Goal: Task Accomplishment & Management: Manage account settings

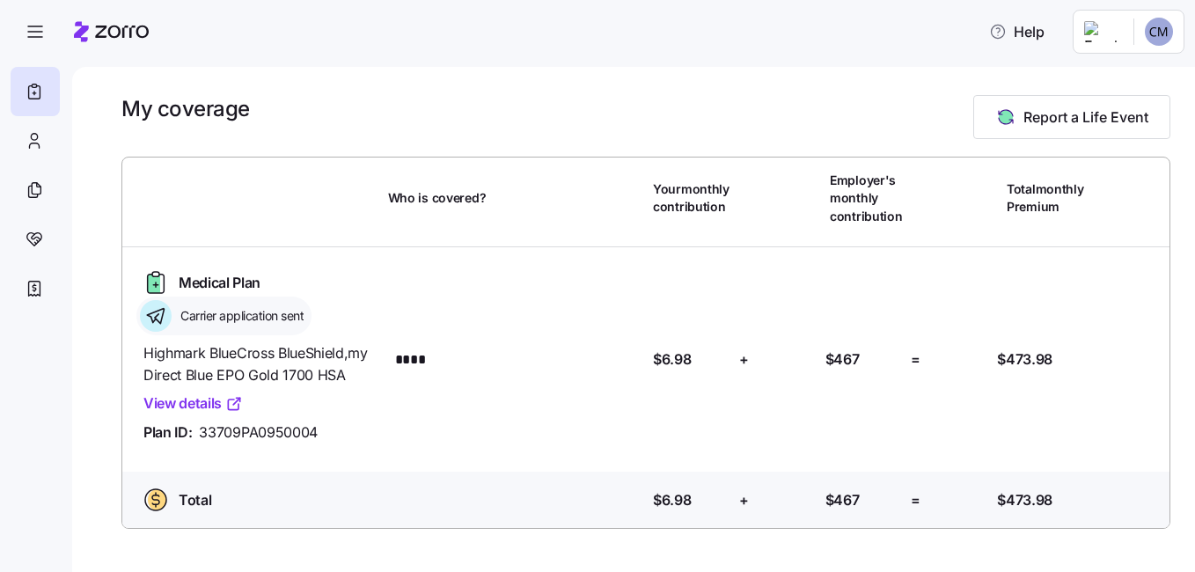
click at [197, 406] on link "View details" at bounding box center [192, 403] width 99 height 22
click at [1101, 32] on html "Help My coverage Report a Life Event Who is covered? Your monthly contribution …" at bounding box center [597, 280] width 1195 height 561
click at [1115, 78] on div "My settings" at bounding box center [1124, 78] width 92 height 19
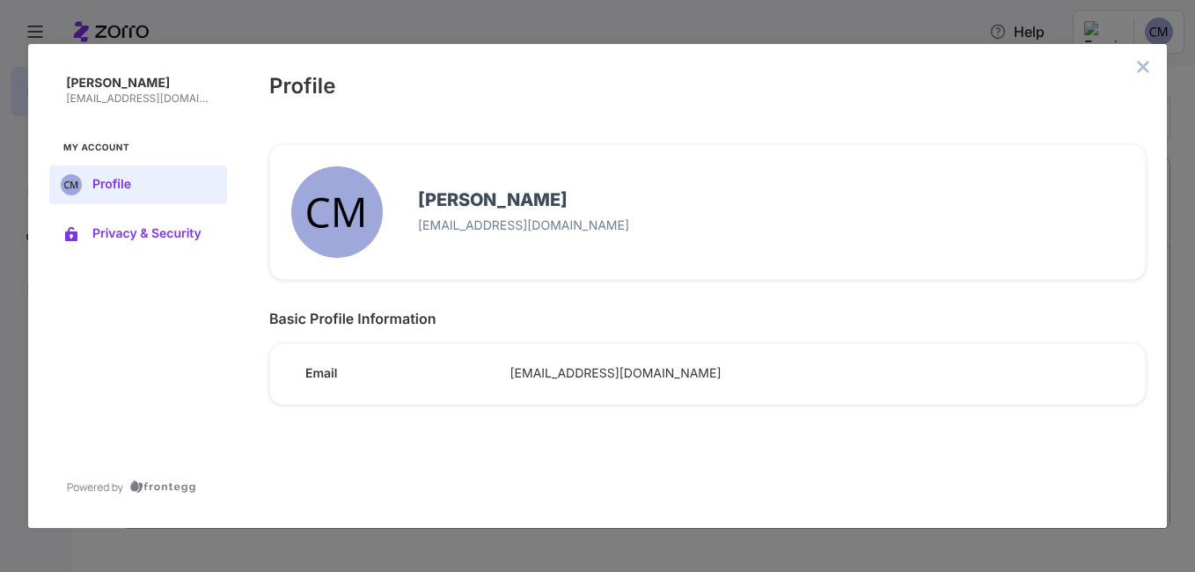
click at [121, 230] on span "Privacy & Security" at bounding box center [152, 234] width 120 height 14
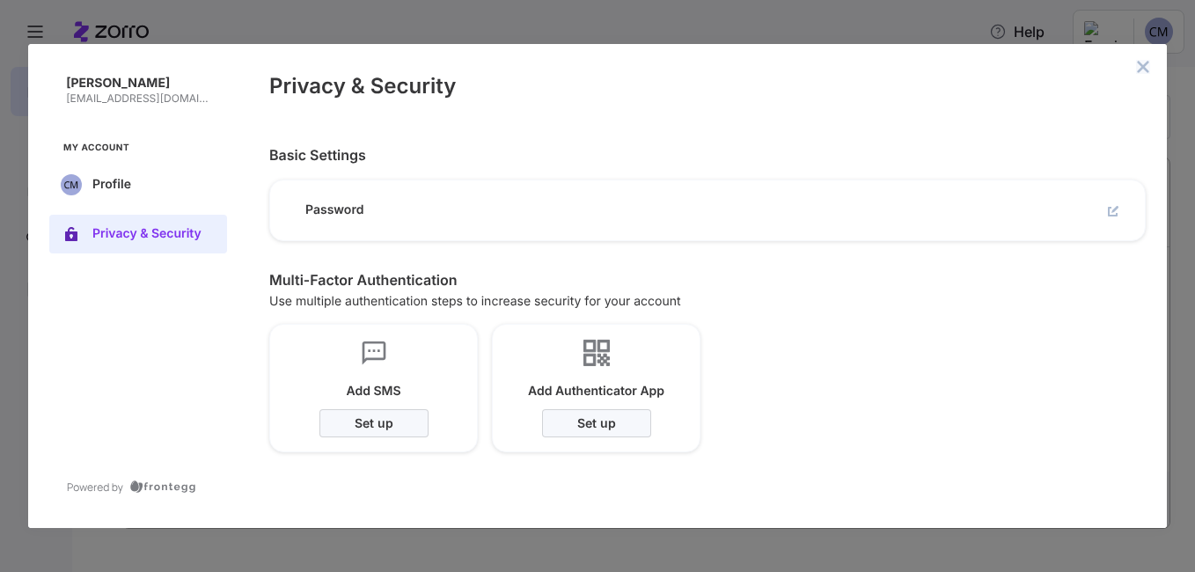
click at [1137, 70] on icon "close admin-box" at bounding box center [1143, 67] width 14 height 14
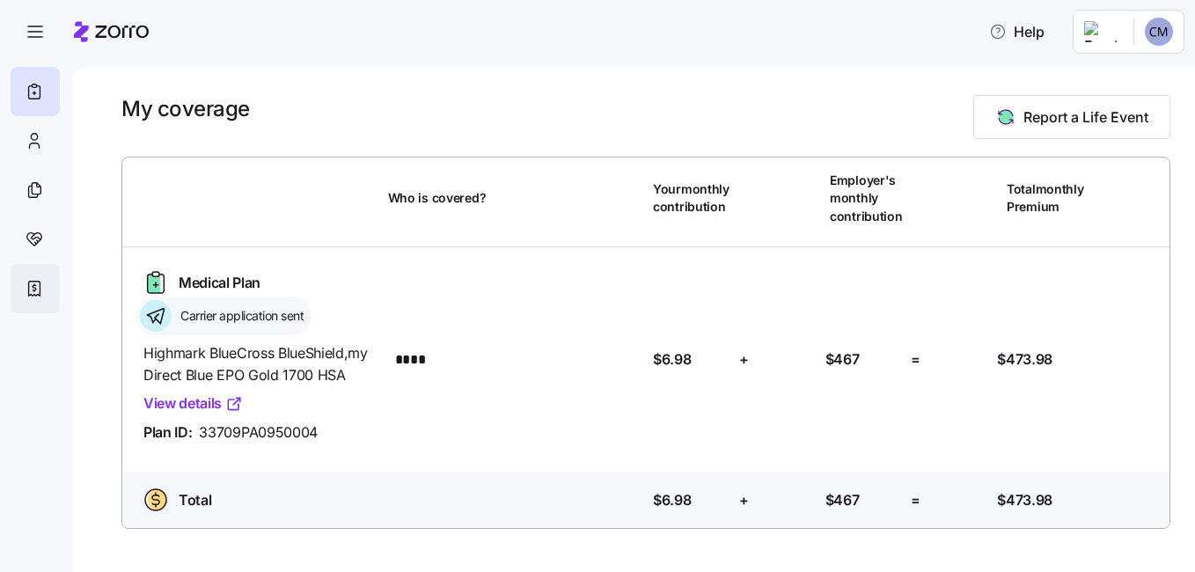
click at [26, 293] on icon at bounding box center [34, 288] width 19 height 21
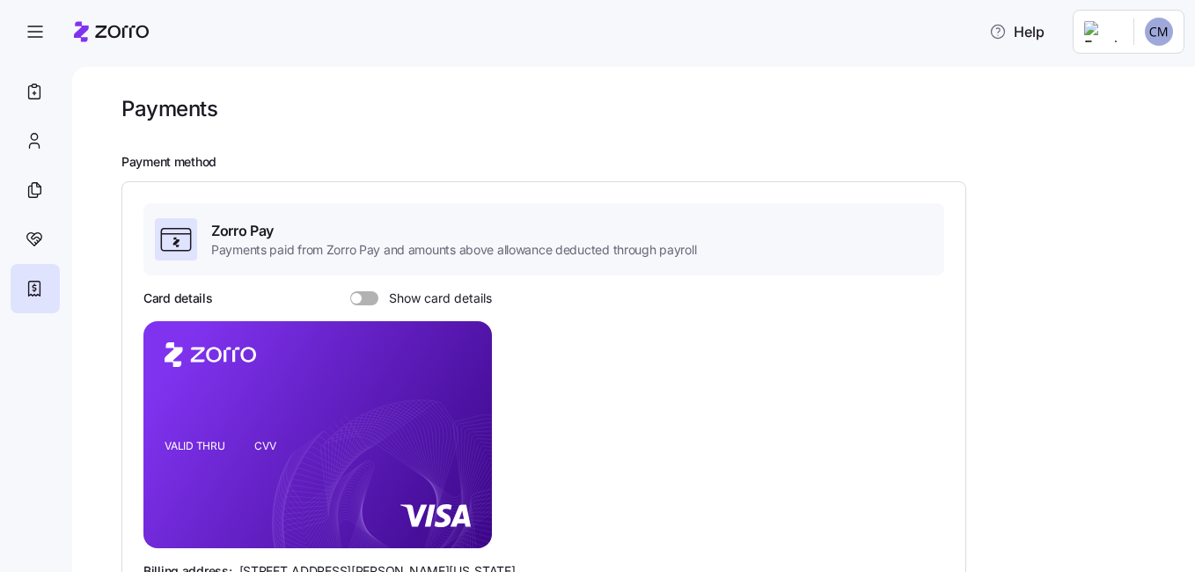
click at [367, 298] on span at bounding box center [371, 298] width 18 height 14
click at [350, 291] on input "Show card details" at bounding box center [350, 291] width 0 height 0
click at [367, 298] on span at bounding box center [372, 298] width 11 height 11
click at [350, 291] on input "Show card details" at bounding box center [350, 291] width 0 height 0
click at [367, 298] on span at bounding box center [371, 298] width 18 height 14
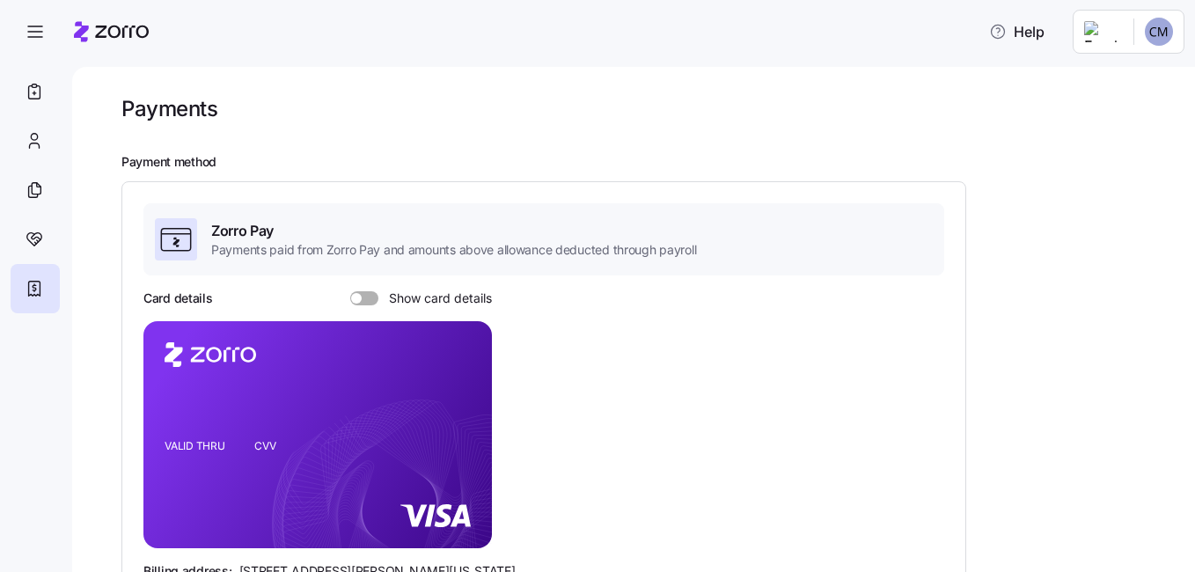
click at [350, 291] on input "Show card details" at bounding box center [350, 291] width 0 height 0
click at [367, 298] on span at bounding box center [372, 298] width 11 height 11
click at [350, 291] on input "Show card details" at bounding box center [350, 291] width 0 height 0
click at [367, 298] on span at bounding box center [371, 298] width 18 height 14
click at [350, 291] on input "Show card details" at bounding box center [350, 291] width 0 height 0
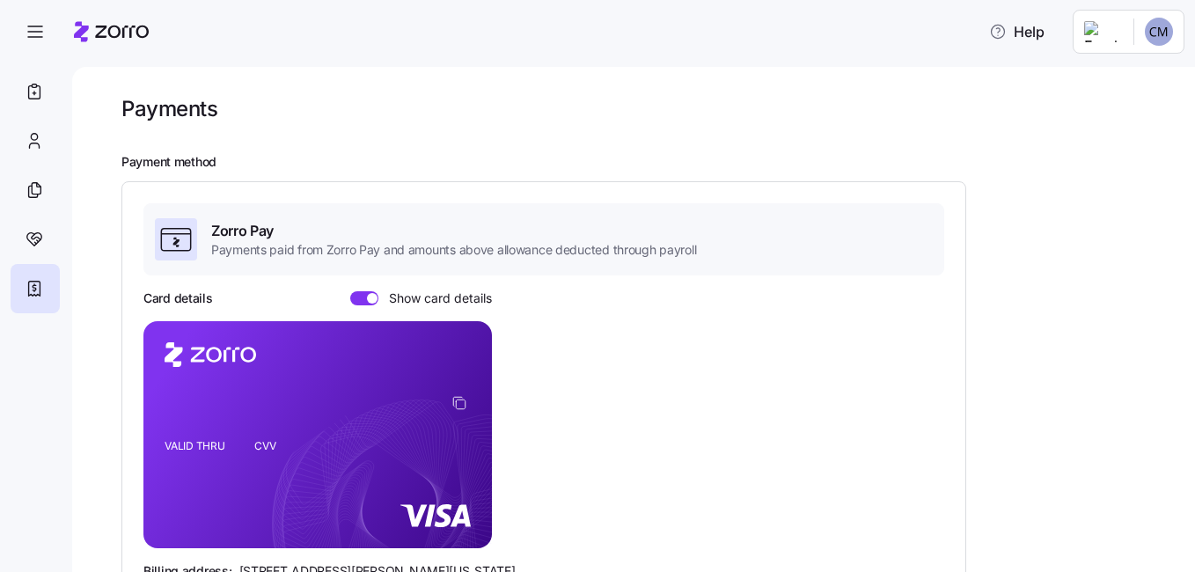
click at [367, 298] on span at bounding box center [372, 298] width 11 height 11
click at [350, 291] on input "Show card details" at bounding box center [350, 291] width 0 height 0
click at [35, 233] on icon at bounding box center [34, 239] width 15 height 13
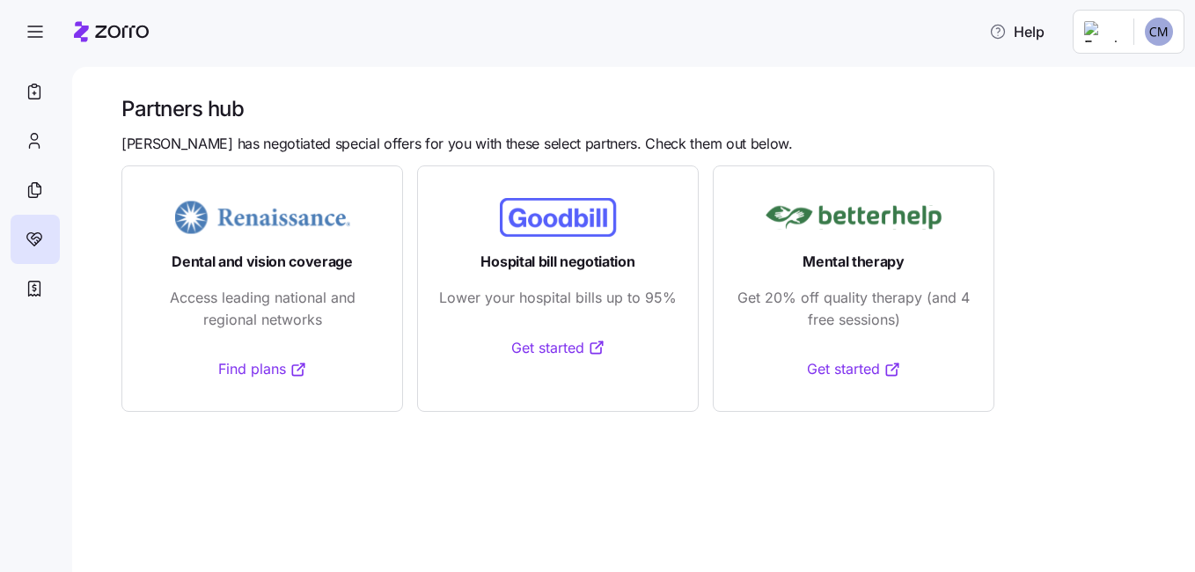
click at [267, 373] on link "Find plans" at bounding box center [262, 369] width 89 height 22
click at [40, 190] on icon at bounding box center [36, 188] width 9 height 11
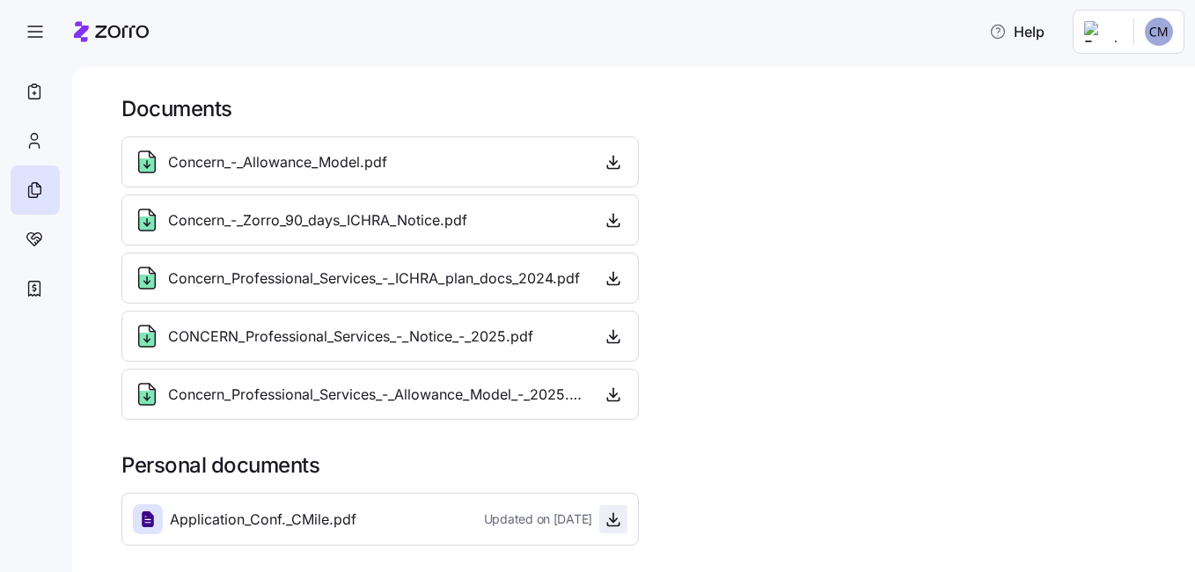
click at [610, 515] on icon "button" at bounding box center [613, 519] width 18 height 18
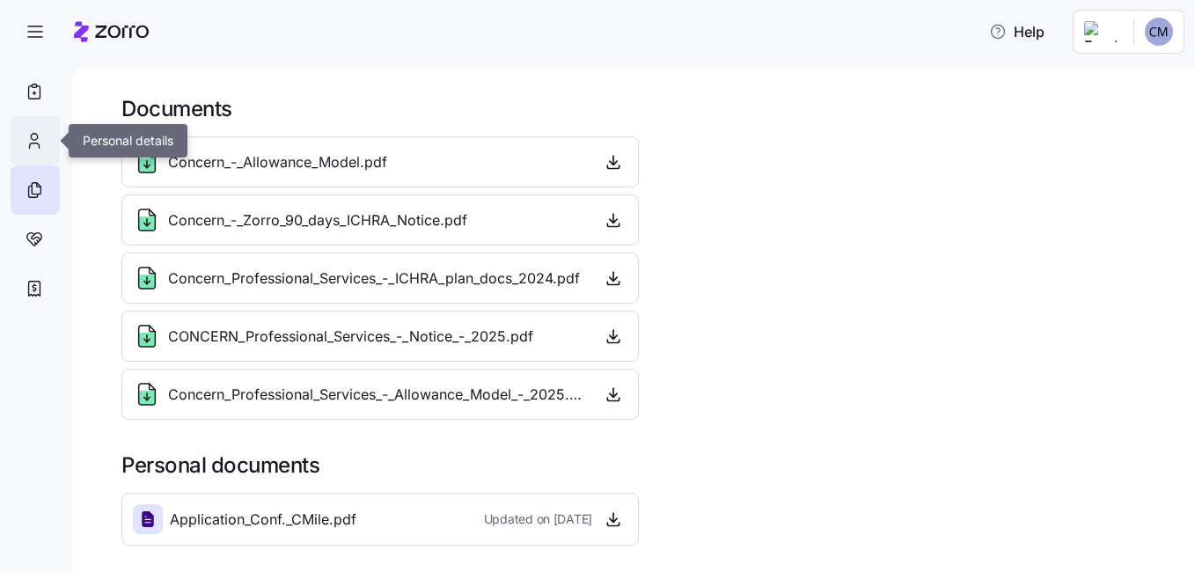
click at [34, 132] on icon at bounding box center [34, 140] width 19 height 21
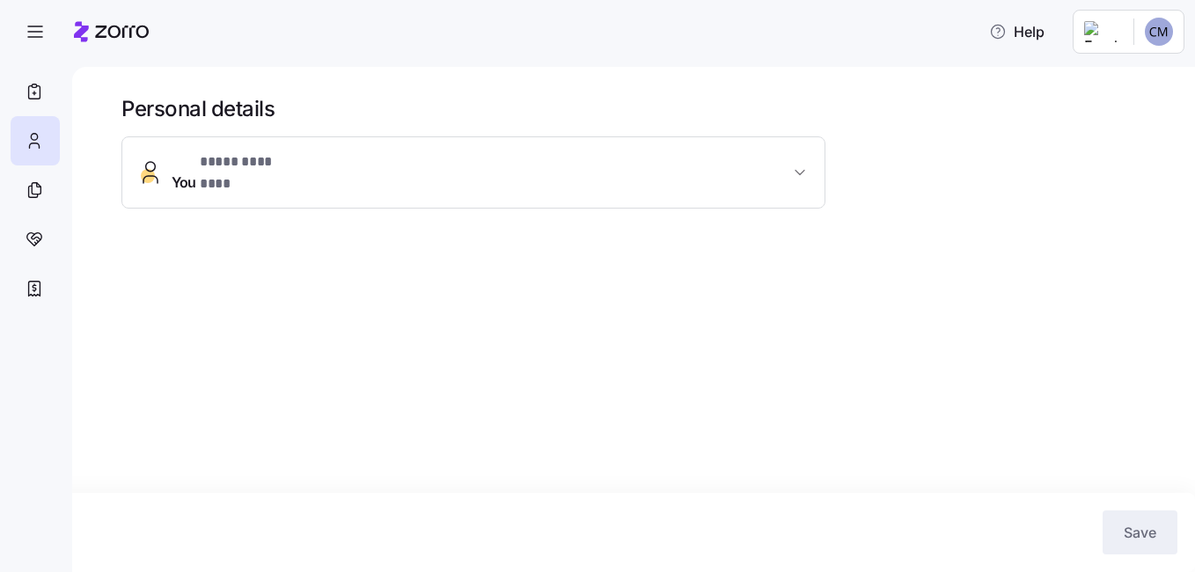
click at [349, 182] on button "You * **** ******** *" at bounding box center [473, 172] width 702 height 70
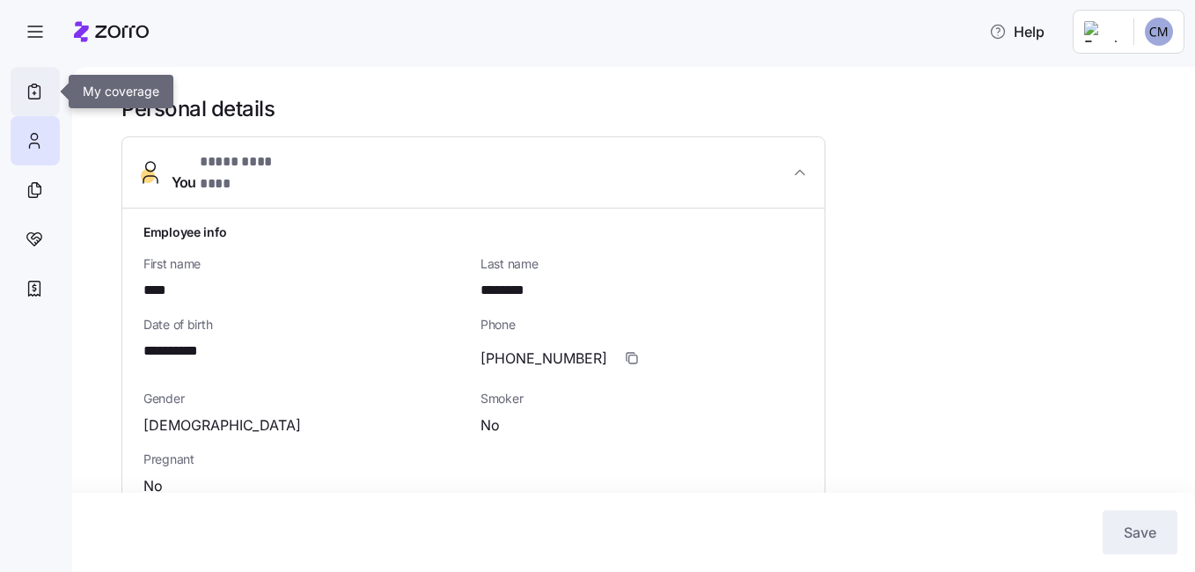
click at [39, 97] on icon at bounding box center [34, 91] width 19 height 21
